Goal: Use online tool/utility: Utilize a website feature to perform a specific function

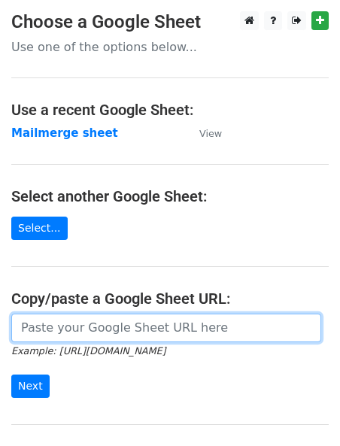
click at [120, 336] on input "url" at bounding box center [166, 327] width 310 height 29
paste input "[URL][DOMAIN_NAME]"
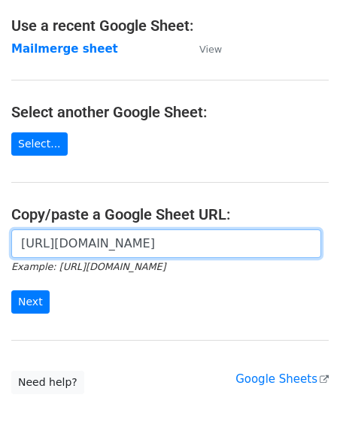
scroll to position [121, 0]
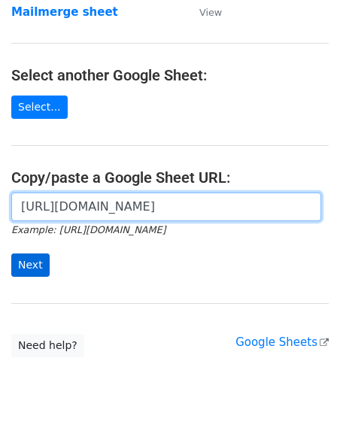
type input "[URL][DOMAIN_NAME]"
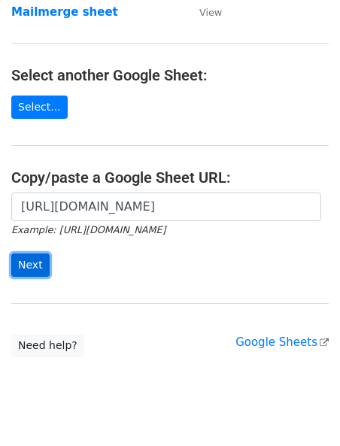
click at [37, 267] on input "Next" at bounding box center [30, 264] width 38 height 23
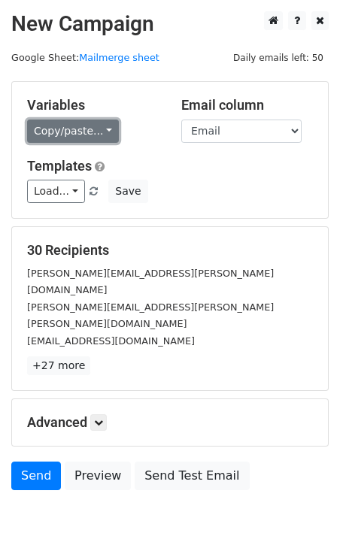
click at [77, 131] on link "Copy/paste..." at bounding box center [73, 130] width 92 height 23
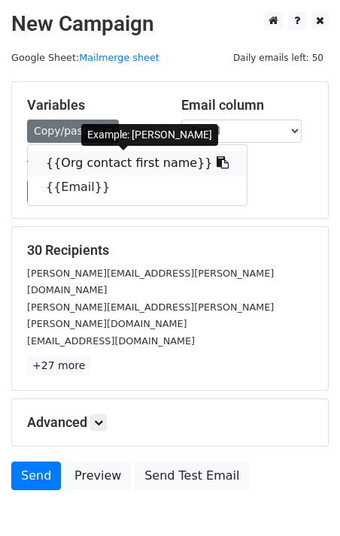
click at [69, 165] on link "{{Org contact first name}}" at bounding box center [137, 163] width 219 height 24
